Goal: Task Accomplishment & Management: Complete application form

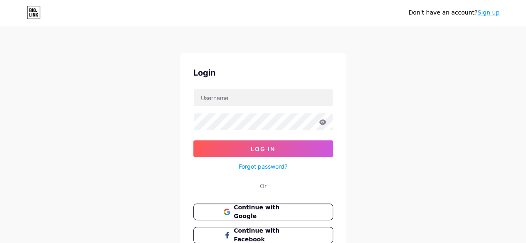
click at [258, 215] on span "Continue with Google" at bounding box center [268, 211] width 69 height 17
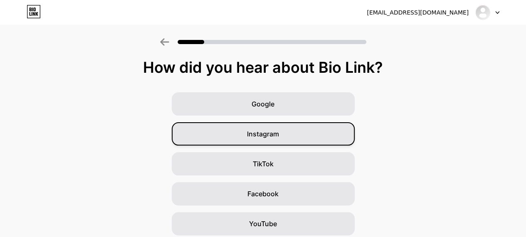
click at [316, 135] on div "Instagram" at bounding box center [263, 133] width 183 height 23
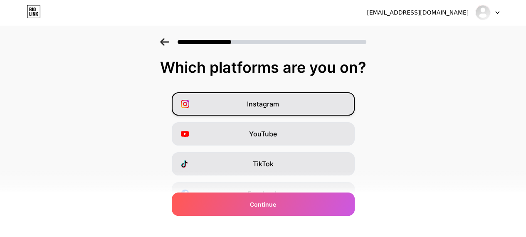
click at [296, 110] on div "Instagram" at bounding box center [263, 103] width 183 height 23
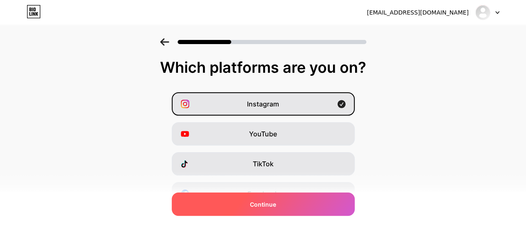
click at [285, 209] on div "Continue" at bounding box center [263, 204] width 183 height 23
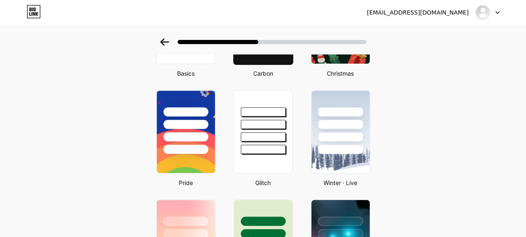
scroll to position [134, 0]
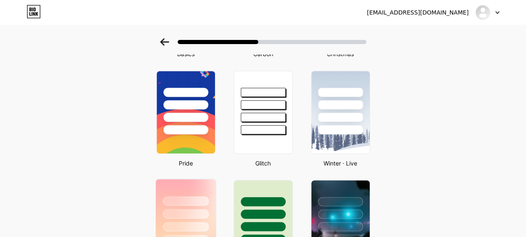
click at [187, 200] on div at bounding box center [186, 201] width 46 height 10
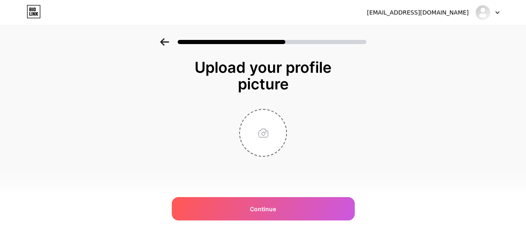
scroll to position [0, 0]
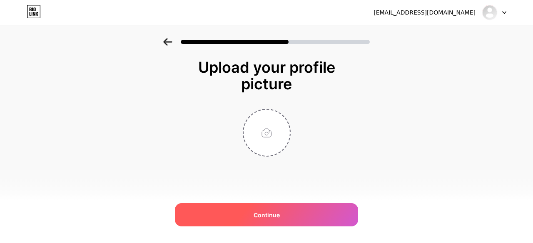
click at [243, 216] on div "Continue" at bounding box center [266, 214] width 183 height 23
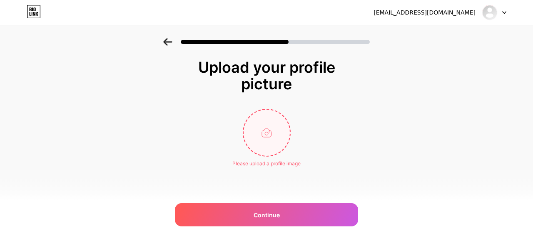
click at [282, 129] on input "file" at bounding box center [266, 133] width 46 height 46
type input "C:\fakepath\WhatsApp Image [DATE] at 08.54.59_6d644cfa.jpg"
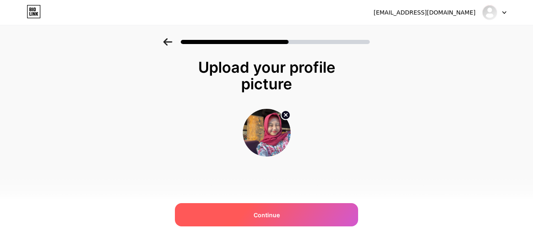
click at [259, 209] on div "Continue" at bounding box center [266, 214] width 183 height 23
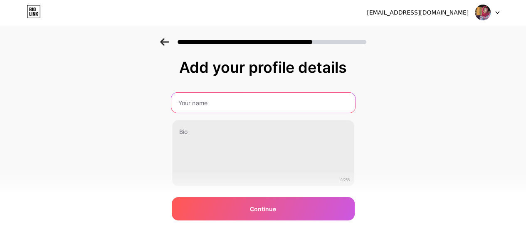
click at [240, 107] on input "text" at bounding box center [263, 103] width 184 height 20
type input "agnia"
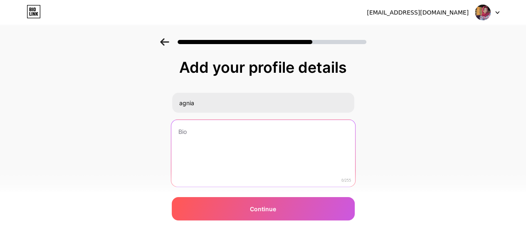
click at [224, 131] on textarea at bounding box center [263, 154] width 184 height 68
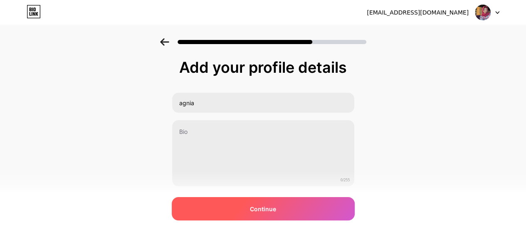
click at [228, 217] on div "Continue" at bounding box center [263, 208] width 183 height 23
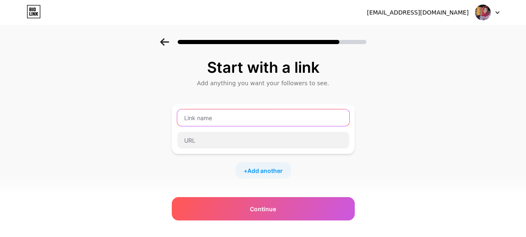
click at [253, 111] on input "text" at bounding box center [263, 117] width 172 height 17
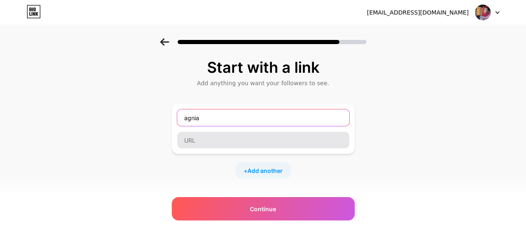
type input "agnia"
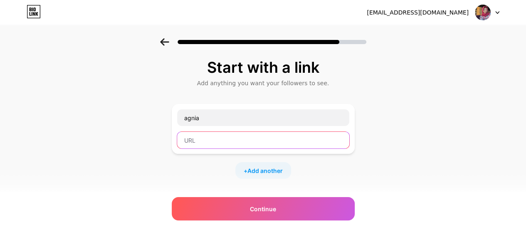
click at [244, 145] on input "text" at bounding box center [263, 140] width 172 height 17
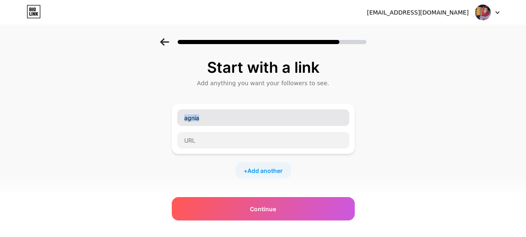
drag, startPoint x: 246, startPoint y: 127, endPoint x: 239, endPoint y: 116, distance: 12.9
click at [239, 116] on div "agnia" at bounding box center [263, 129] width 173 height 40
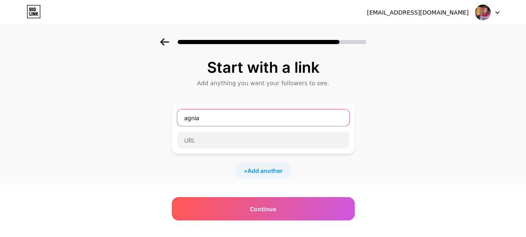
drag, startPoint x: 239, startPoint y: 116, endPoint x: 212, endPoint y: 118, distance: 26.7
click at [212, 118] on input "agnia" at bounding box center [263, 117] width 172 height 17
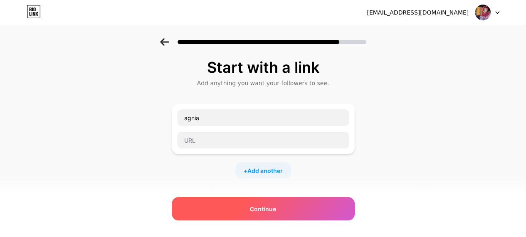
click at [223, 208] on div "Continue" at bounding box center [263, 208] width 183 height 23
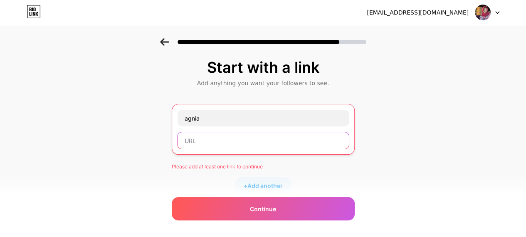
click at [225, 141] on input "text" at bounding box center [263, 140] width 171 height 17
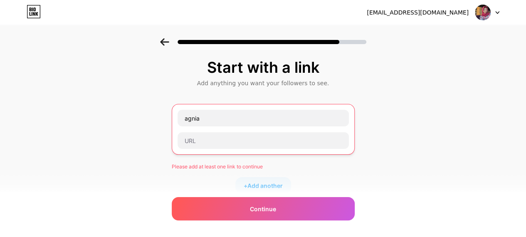
click at [170, 48] on div at bounding box center [263, 39] width 526 height 29
drag, startPoint x: 170, startPoint y: 48, endPoint x: 161, endPoint y: 36, distance: 14.8
click at [161, 36] on div at bounding box center [263, 39] width 526 height 29
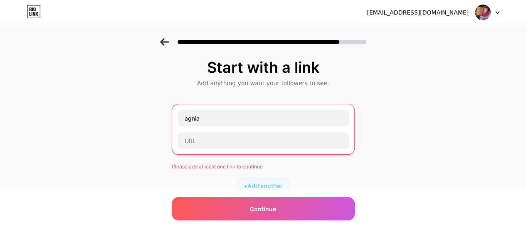
click at [164, 40] on icon at bounding box center [164, 41] width 9 height 7
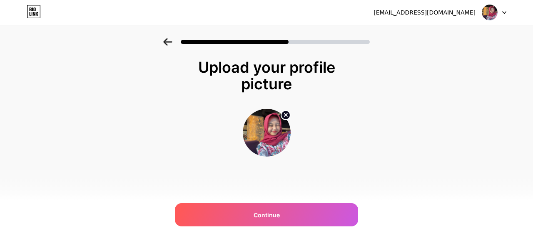
click at [164, 40] on icon at bounding box center [167, 41] width 9 height 7
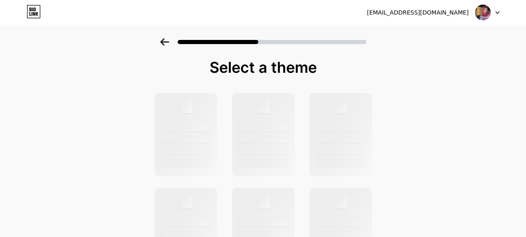
click at [164, 40] on icon at bounding box center [164, 41] width 9 height 7
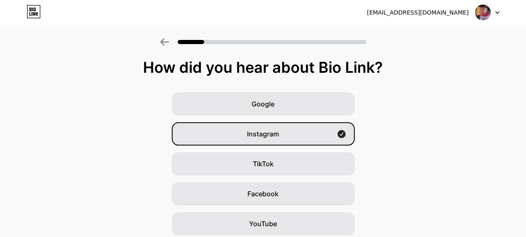
click at [164, 40] on icon at bounding box center [164, 41] width 9 height 7
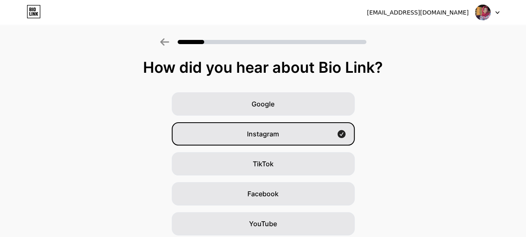
click at [164, 40] on icon at bounding box center [164, 41] width 9 height 7
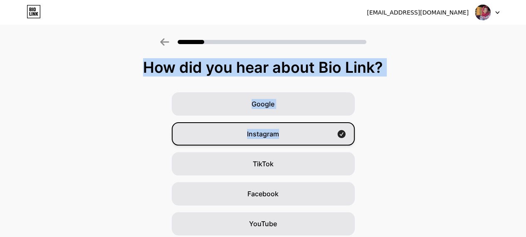
drag, startPoint x: 166, startPoint y: 44, endPoint x: 313, endPoint y: 124, distance: 167.2
click at [313, 124] on div "How did you hear about Bio Link? Google Instagram TikTok Facebook YouTube Twitt…" at bounding box center [263, 181] width 526 height 287
click at [294, 131] on div "Instagram" at bounding box center [263, 133] width 183 height 23
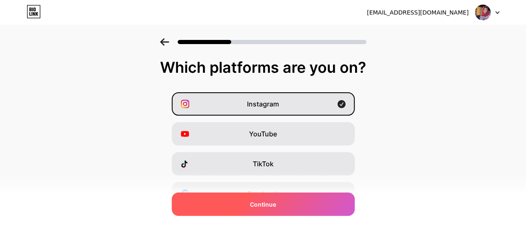
click at [285, 203] on div "Continue" at bounding box center [263, 204] width 183 height 23
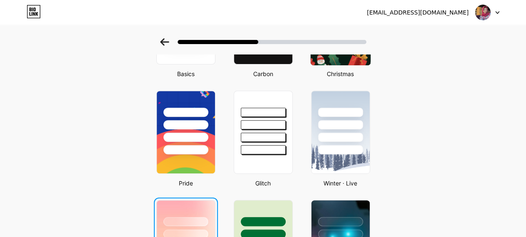
scroll to position [114, 0]
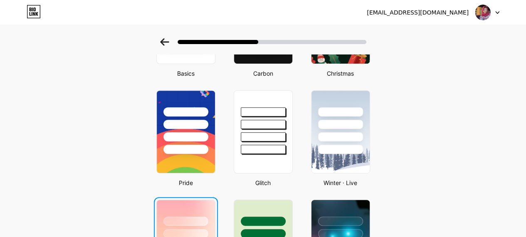
click at [200, 211] on div at bounding box center [186, 231] width 58 height 63
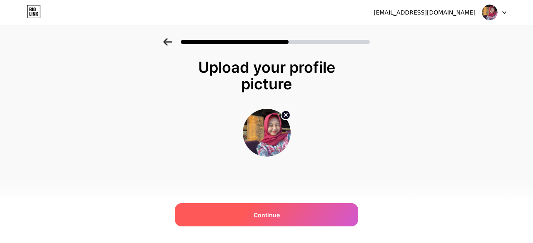
click at [213, 212] on div "Continue" at bounding box center [266, 214] width 183 height 23
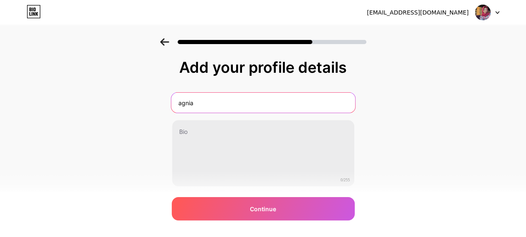
click at [213, 105] on input "agnia" at bounding box center [263, 103] width 184 height 20
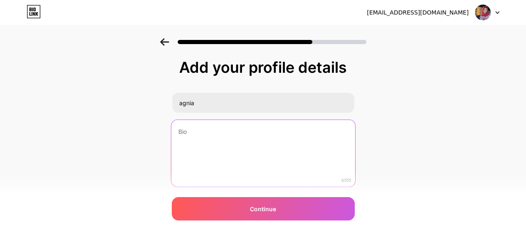
click at [201, 132] on textarea at bounding box center [263, 154] width 184 height 68
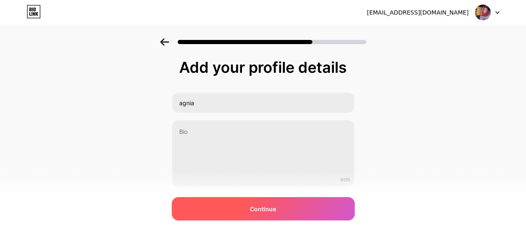
click at [224, 211] on div "Continue" at bounding box center [263, 208] width 183 height 23
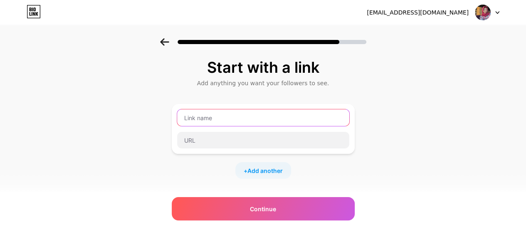
click at [246, 117] on input "text" at bounding box center [263, 117] width 172 height 17
type input "agniatun"
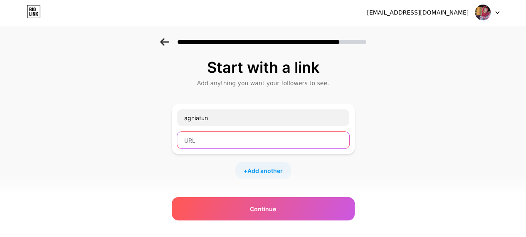
click at [237, 146] on input "text" at bounding box center [263, 140] width 172 height 17
paste input "[URL][DOMAIN_NAME]"
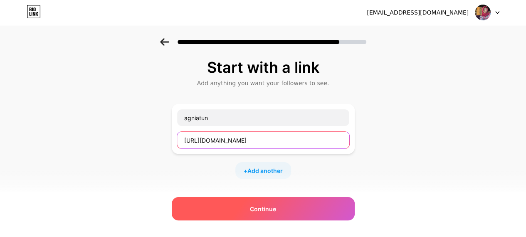
type input "[URL][DOMAIN_NAME]"
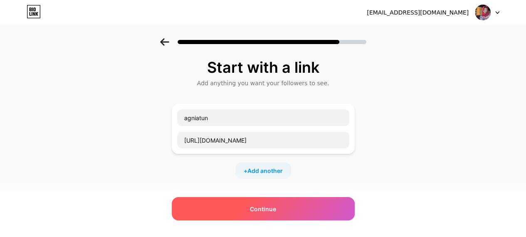
click at [243, 208] on div "Continue" at bounding box center [263, 208] width 183 height 23
click at [280, 207] on div "Continue" at bounding box center [263, 208] width 183 height 23
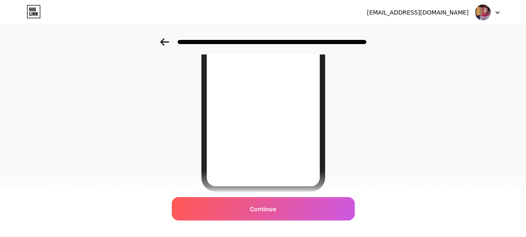
scroll to position [181, 0]
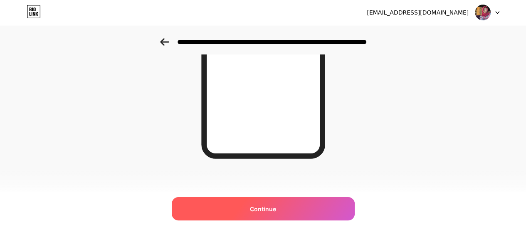
click at [291, 208] on div "Continue" at bounding box center [263, 208] width 183 height 23
